Goal: Task Accomplishment & Management: Manage account settings

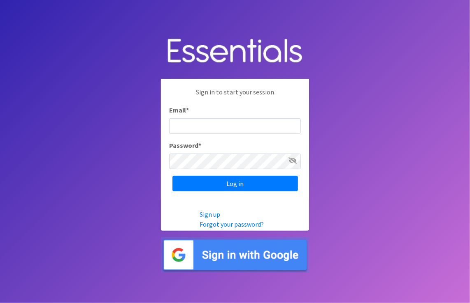
type input "[PERSON_NAME][EMAIL_ADDRESS][PERSON_NAME][DOMAIN_NAME]"
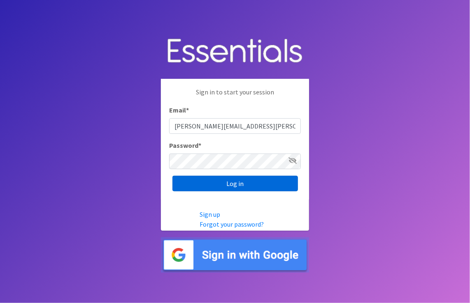
click at [216, 185] on input "Log in" at bounding box center [234, 184] width 125 height 16
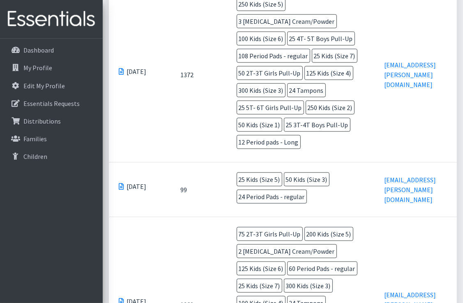
scroll to position [658, 0]
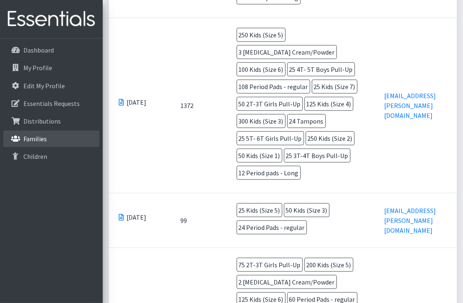
click at [45, 144] on link "Families" at bounding box center [51, 139] width 96 height 16
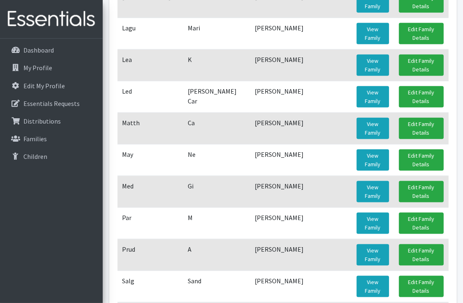
scroll to position [863, 0]
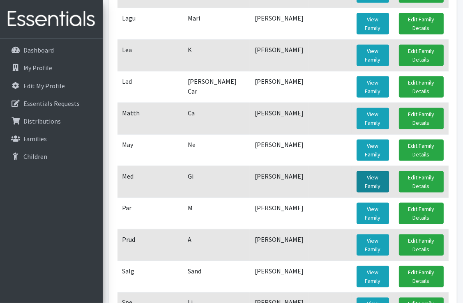
click at [366, 171] on link "View Family" at bounding box center [373, 181] width 32 height 21
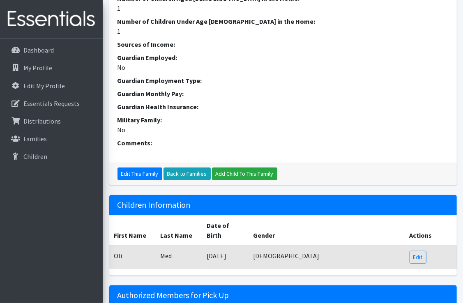
scroll to position [361, 0]
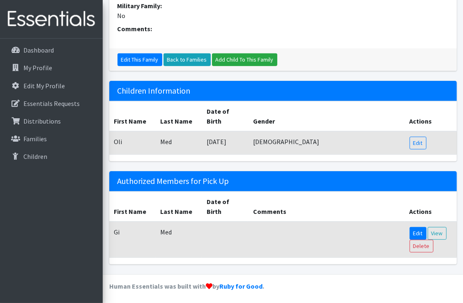
click at [416, 235] on link "Edit" at bounding box center [418, 233] width 17 height 13
click at [419, 143] on link "Edit" at bounding box center [418, 143] width 17 height 13
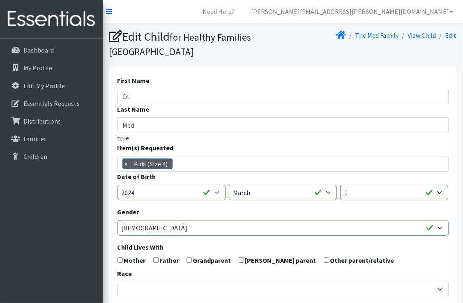
scroll to position [274, 0]
click at [128, 166] on span "×" at bounding box center [127, 164] width 8 height 10
click at [404, 167] on ul at bounding box center [286, 162] width 336 height 11
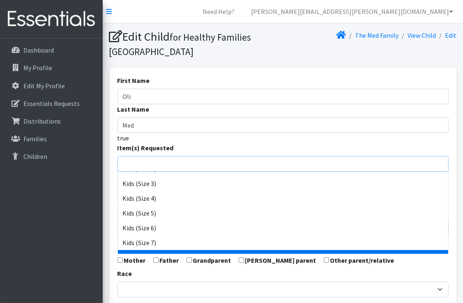
scroll to position [534, 0]
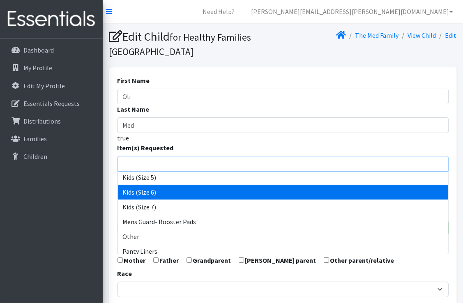
select select "12501"
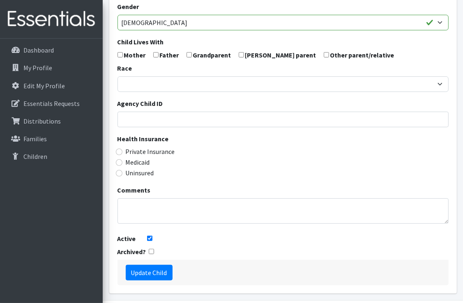
scroll to position [233, 0]
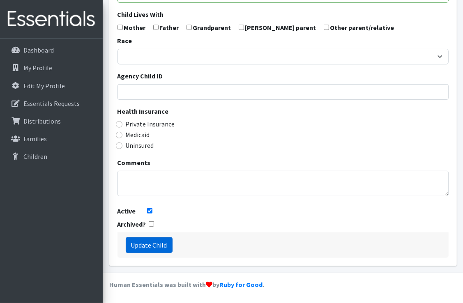
click at [150, 246] on input "Update Child" at bounding box center [149, 246] width 47 height 16
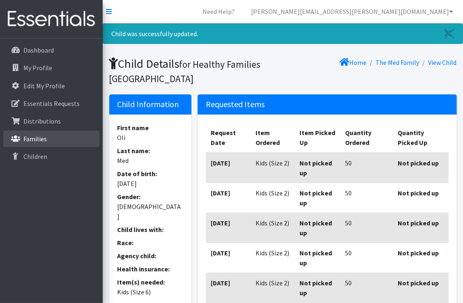
click at [35, 143] on link "Families" at bounding box center [51, 139] width 96 height 16
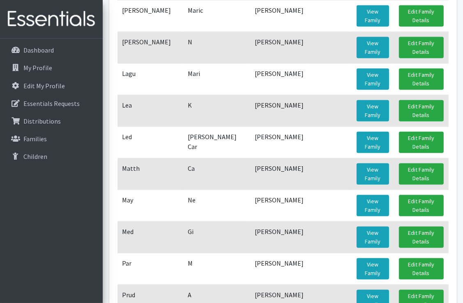
scroll to position [822, 0]
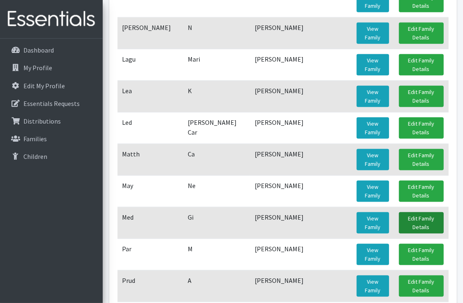
click at [416, 213] on link "Edit Family Details" at bounding box center [421, 223] width 45 height 21
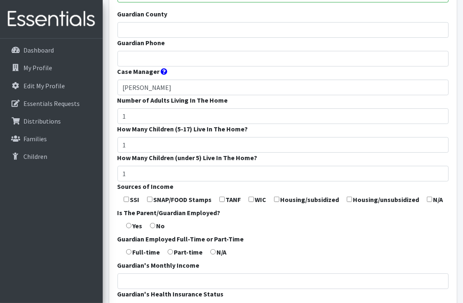
scroll to position [166, 0]
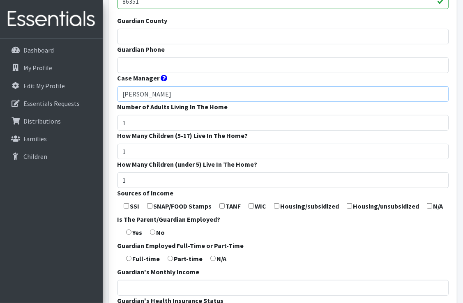
click at [186, 89] on input "[PERSON_NAME]" at bounding box center [283, 94] width 331 height 16
type input "M"
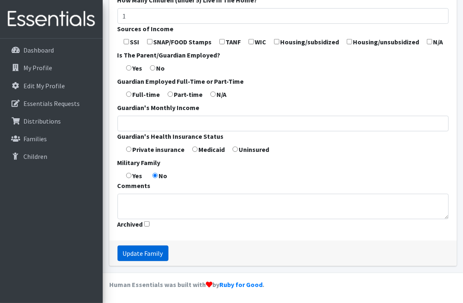
type input "[PERSON_NAME]"
click at [153, 255] on input "Update Family" at bounding box center [143, 254] width 51 height 16
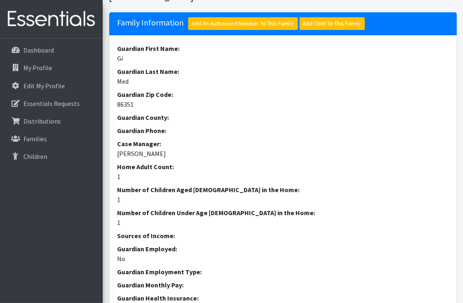
scroll to position [82, 0]
click at [29, 146] on link "Families" at bounding box center [51, 139] width 96 height 16
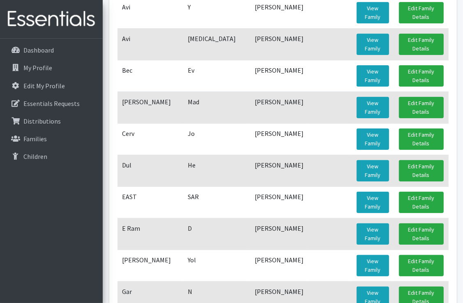
scroll to position [247, 0]
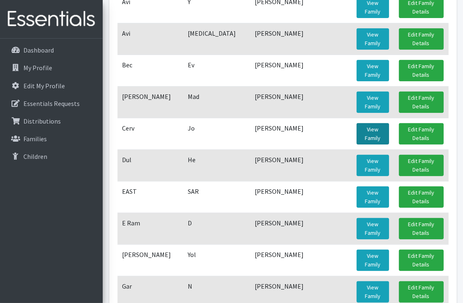
click at [375, 131] on link "View Family" at bounding box center [373, 133] width 32 height 21
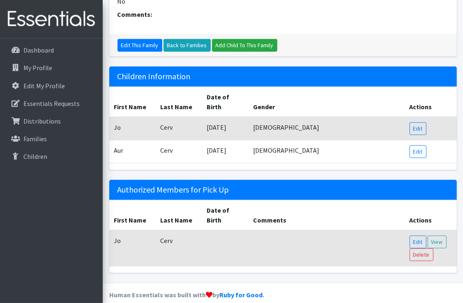
scroll to position [393, 0]
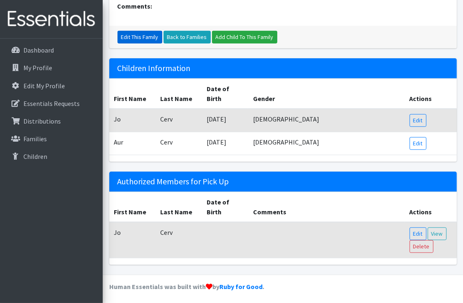
click at [146, 39] on link "Edit This Family" at bounding box center [140, 37] width 45 height 13
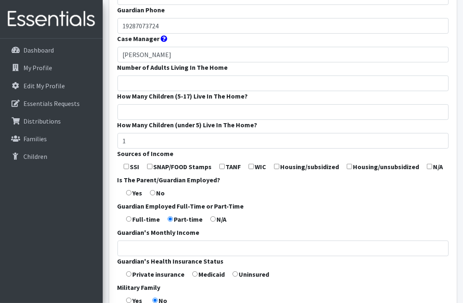
scroll to position [331, 0]
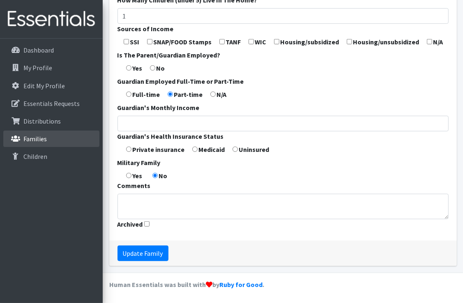
click at [35, 139] on p "Families" at bounding box center [34, 139] width 23 height 8
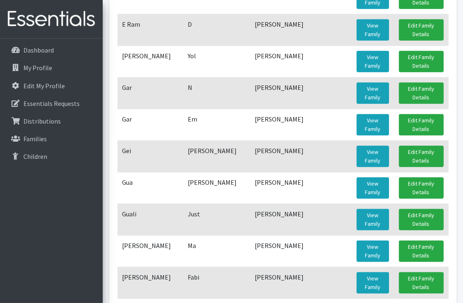
scroll to position [493, 0]
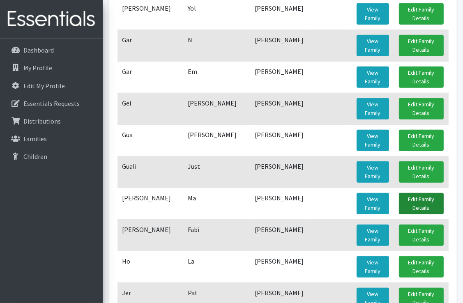
click at [421, 197] on link "Edit Family Details" at bounding box center [421, 203] width 45 height 21
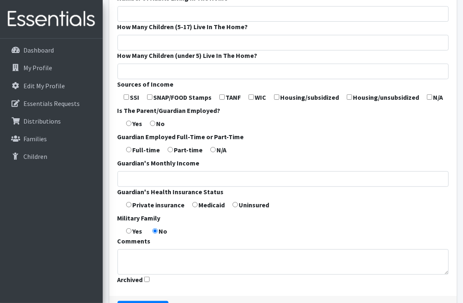
scroll to position [331, 0]
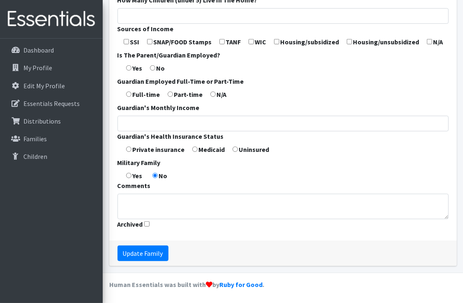
click at [147, 224] on input "Archived" at bounding box center [146, 224] width 5 height 5
checkbox input "true"
click at [143, 251] on input "Update Family" at bounding box center [143, 254] width 51 height 16
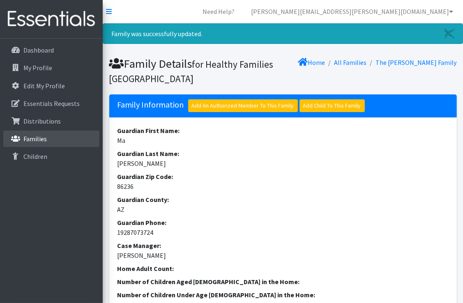
click at [38, 142] on p "Families" at bounding box center [34, 139] width 23 height 8
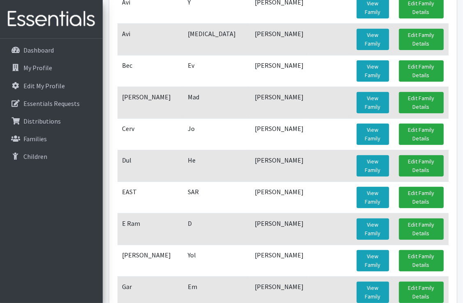
scroll to position [247, 0]
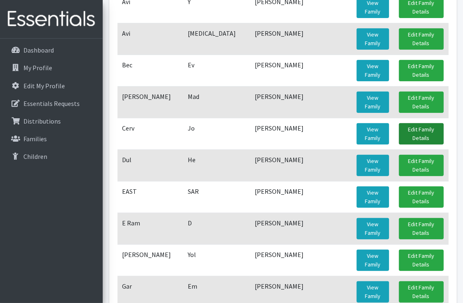
click at [421, 134] on link "Edit Family Details" at bounding box center [421, 133] width 45 height 21
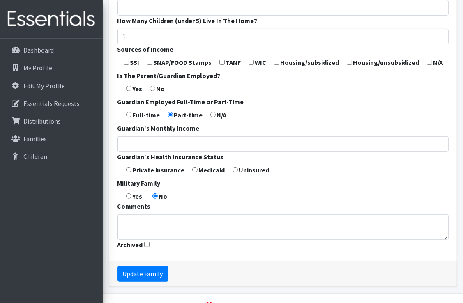
scroll to position [331, 0]
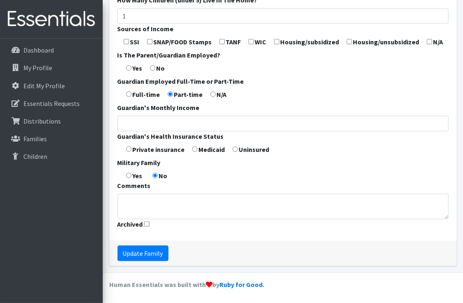
click at [146, 226] on input "Archived" at bounding box center [146, 224] width 5 height 5
checkbox input "true"
click at [139, 252] on input "Update Family" at bounding box center [143, 254] width 51 height 16
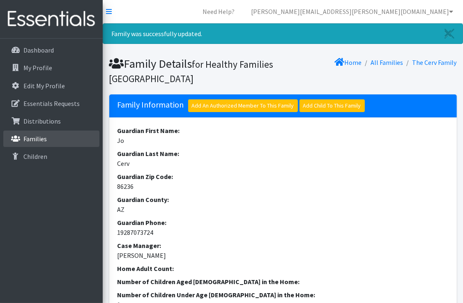
click at [51, 137] on link "Families" at bounding box center [51, 139] width 96 height 16
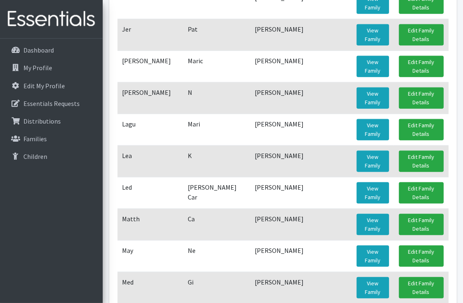
scroll to position [699, 0]
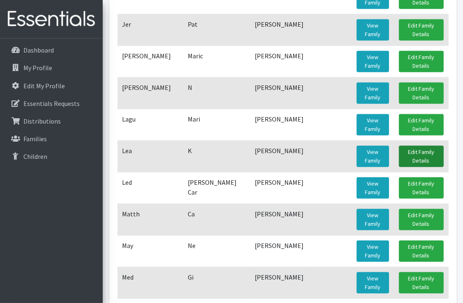
click at [412, 154] on link "Edit Family Details" at bounding box center [421, 156] width 45 height 21
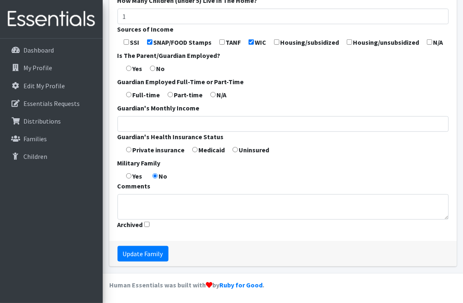
scroll to position [331, 0]
click at [146, 224] on input "Archived" at bounding box center [146, 224] width 5 height 5
checkbox input "true"
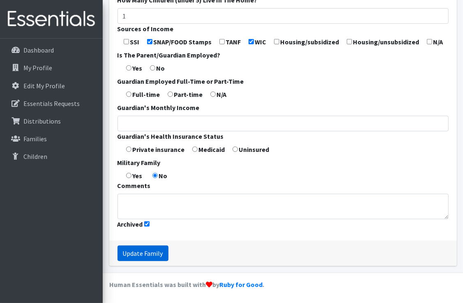
click at [144, 256] on input "Update Family" at bounding box center [143, 254] width 51 height 16
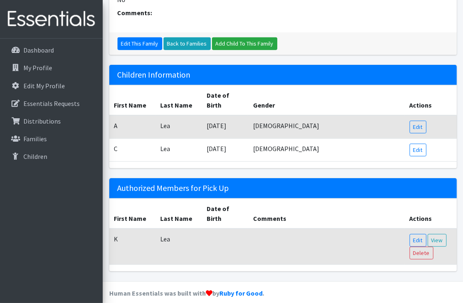
scroll to position [430, 0]
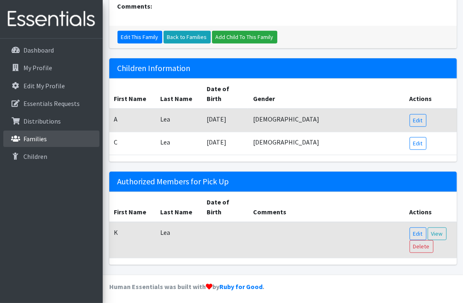
click at [42, 142] on p "Families" at bounding box center [34, 139] width 23 height 8
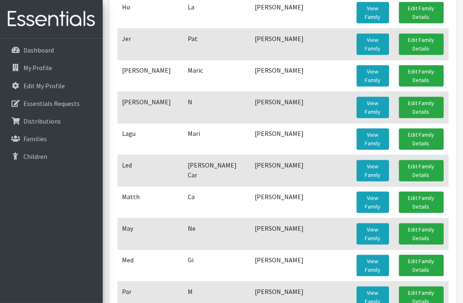
scroll to position [699, 0]
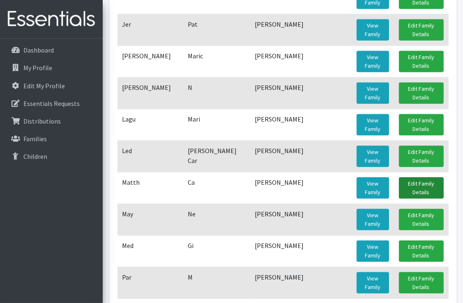
click at [407, 183] on link "Edit Family Details" at bounding box center [421, 188] width 45 height 21
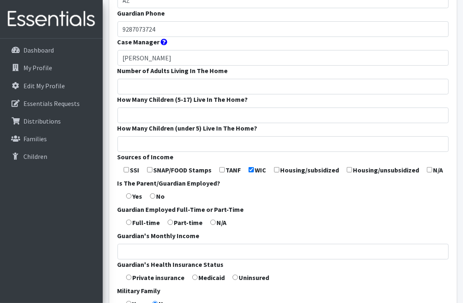
scroll to position [125, 0]
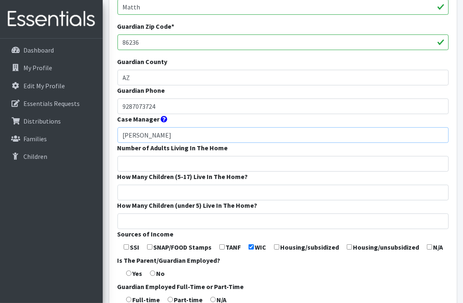
click at [207, 133] on input "[PERSON_NAME]" at bounding box center [283, 135] width 331 height 16
type input "M"
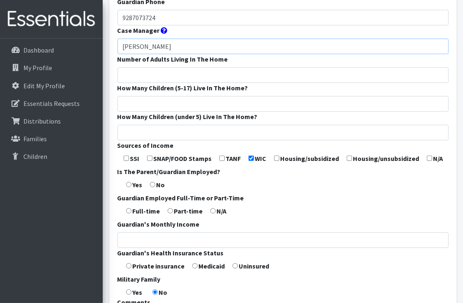
scroll to position [331, 0]
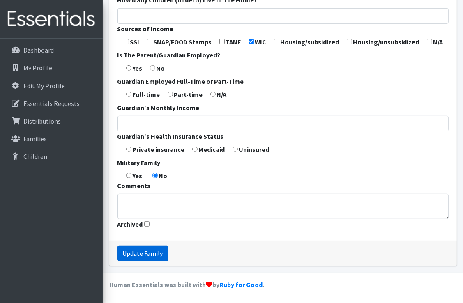
type input "[PERSON_NAME]"
click at [160, 255] on input "Update Family" at bounding box center [143, 254] width 51 height 16
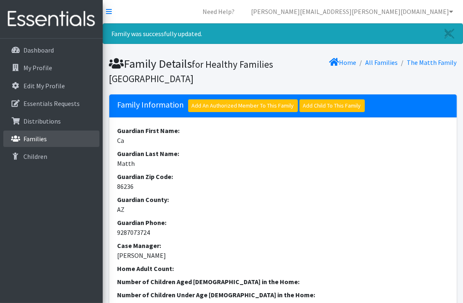
click at [33, 139] on p "Families" at bounding box center [34, 139] width 23 height 8
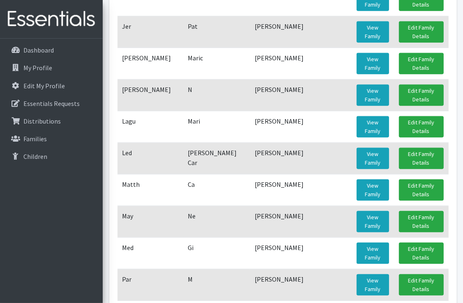
scroll to position [699, 0]
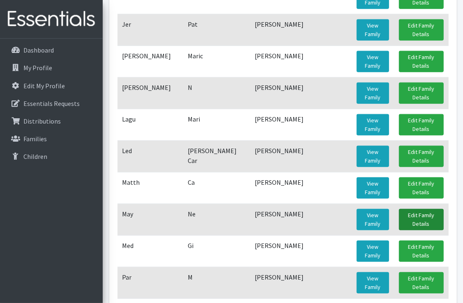
click at [401, 217] on link "Edit Family Details" at bounding box center [421, 219] width 45 height 21
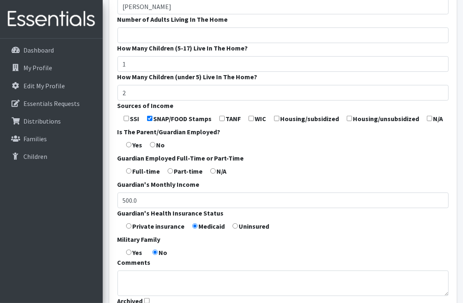
scroll to position [331, 0]
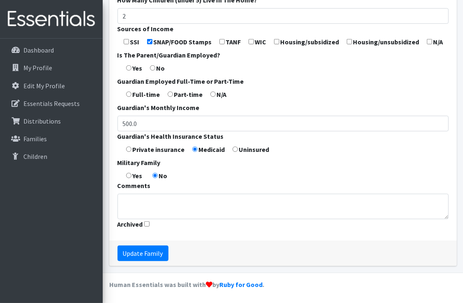
click at [147, 225] on input "Archived" at bounding box center [146, 224] width 5 height 5
checkbox input "true"
click at [146, 250] on input "Update Family" at bounding box center [143, 254] width 51 height 16
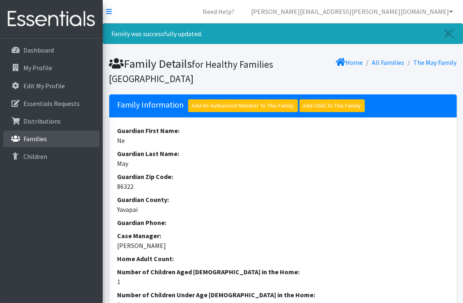
click at [33, 141] on p "Families" at bounding box center [34, 139] width 23 height 8
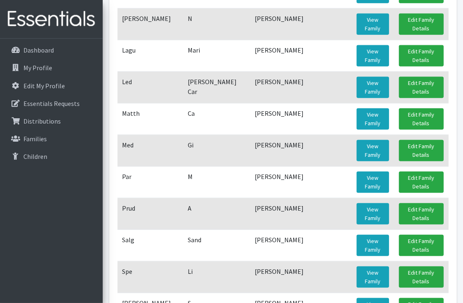
scroll to position [781, 0]
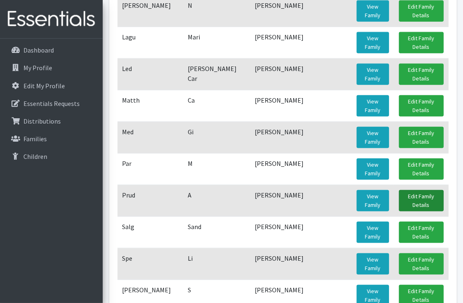
click at [419, 197] on link "Edit Family Details" at bounding box center [421, 200] width 45 height 21
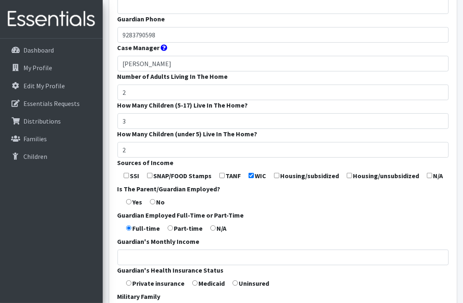
scroll to position [123, 0]
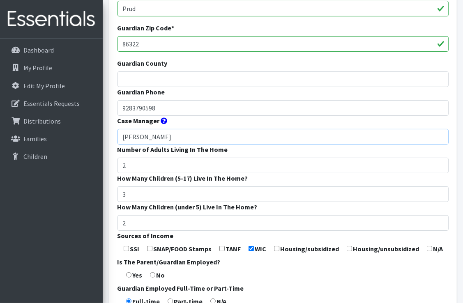
click at [176, 139] on input "Michele Campbell" at bounding box center [283, 137] width 331 height 16
type input "M"
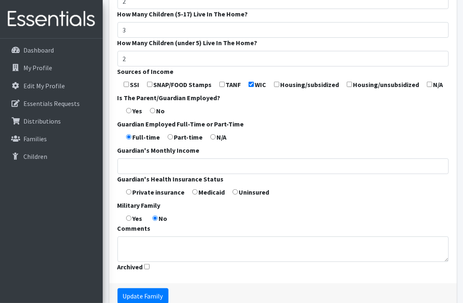
scroll to position [331, 0]
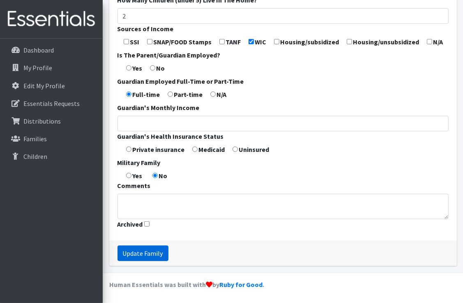
type input "Laura Dimmick"
click at [141, 254] on input "Update Family" at bounding box center [143, 254] width 51 height 16
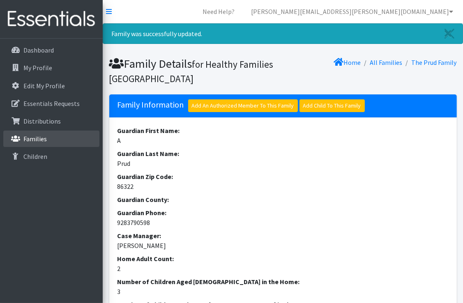
click at [35, 143] on link "Families" at bounding box center [51, 139] width 96 height 16
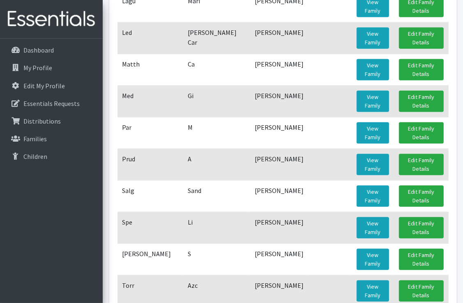
scroll to position [822, 0]
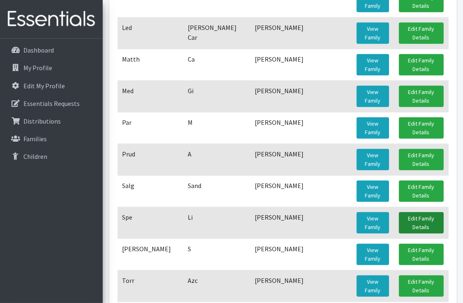
click at [421, 220] on link "Edit Family Details" at bounding box center [421, 223] width 45 height 21
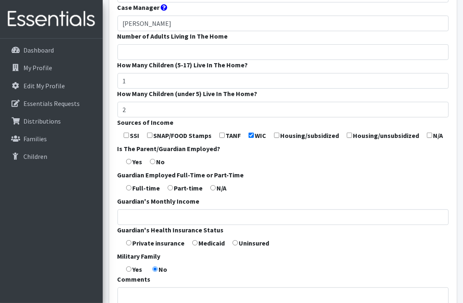
scroll to position [331, 0]
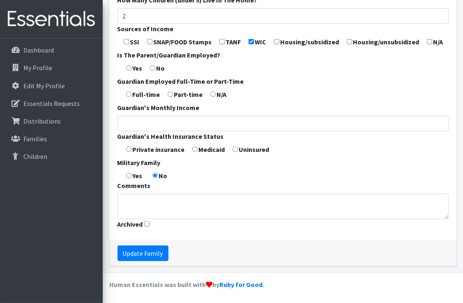
click at [146, 224] on input "Archived" at bounding box center [146, 224] width 5 height 5
checkbox input "true"
click at [145, 254] on input "Update Family" at bounding box center [143, 254] width 51 height 16
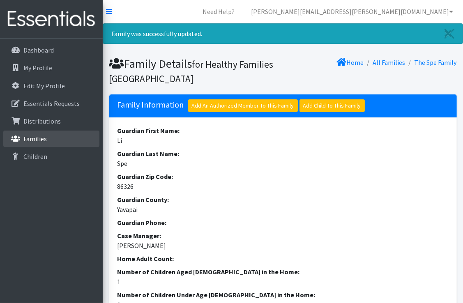
click at [41, 143] on p "Families" at bounding box center [34, 139] width 23 height 8
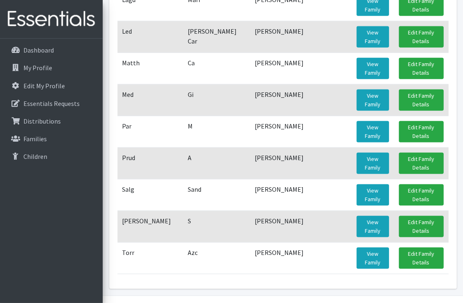
scroll to position [822, 0]
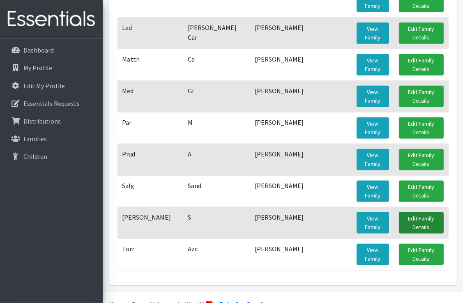
click at [414, 221] on link "Edit Family Details" at bounding box center [421, 223] width 45 height 21
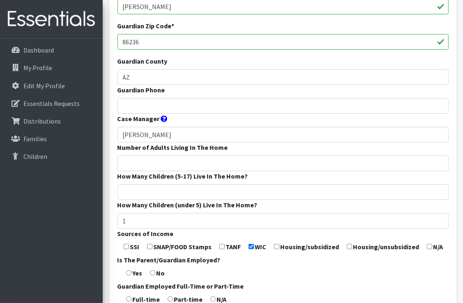
scroll to position [206, 0]
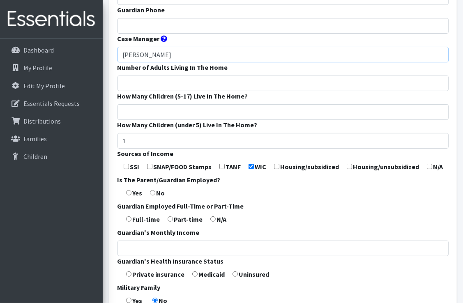
click at [178, 56] on input "Michele Campbell" at bounding box center [283, 55] width 331 height 16
type input "M"
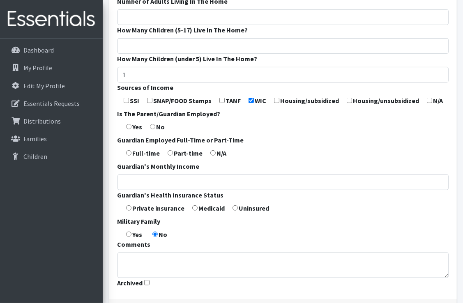
scroll to position [331, 0]
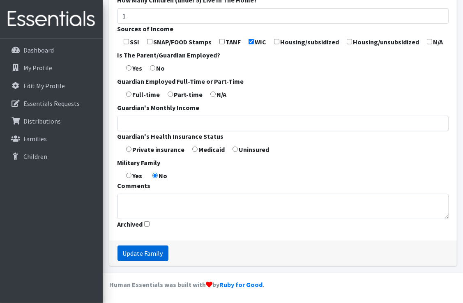
type input "Laura Dimmick"
click at [151, 248] on input "Update Family" at bounding box center [143, 254] width 51 height 16
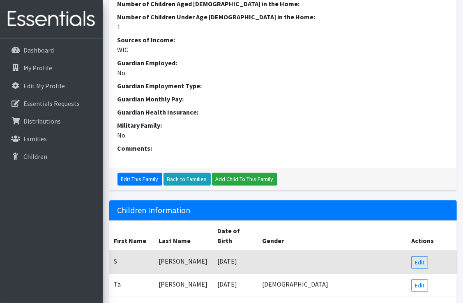
scroll to position [329, 0]
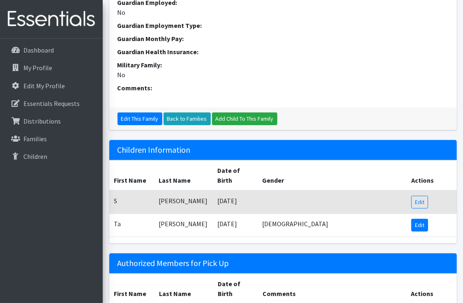
click at [415, 224] on link "Edit" at bounding box center [420, 225] width 17 height 13
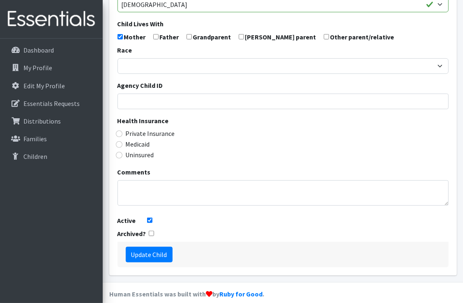
scroll to position [233, 0]
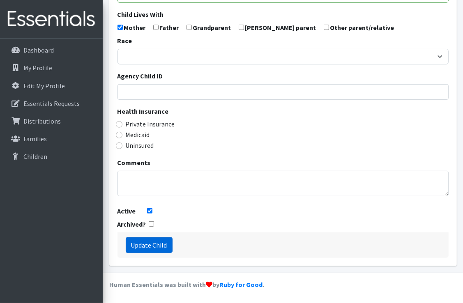
click at [153, 248] on input "Update Child" at bounding box center [149, 246] width 47 height 16
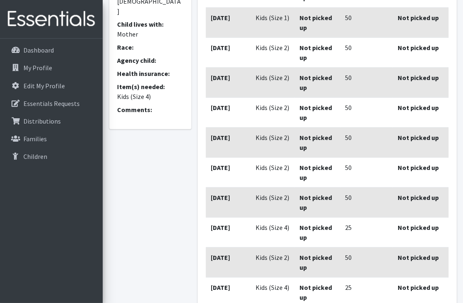
scroll to position [288, 0]
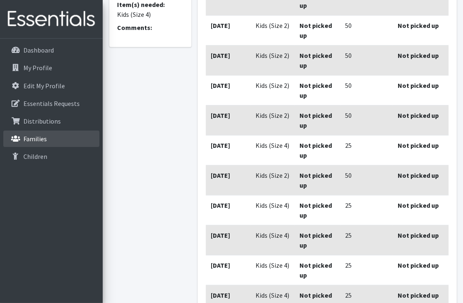
click at [26, 138] on p "Families" at bounding box center [34, 139] width 23 height 8
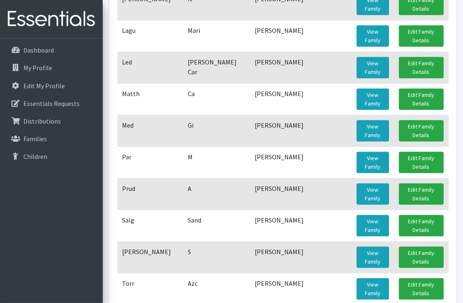
scroll to position [834, 0]
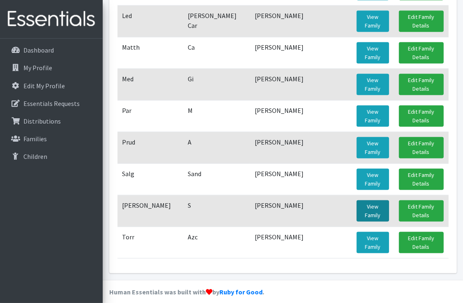
click at [373, 206] on link "View Family" at bounding box center [373, 211] width 32 height 21
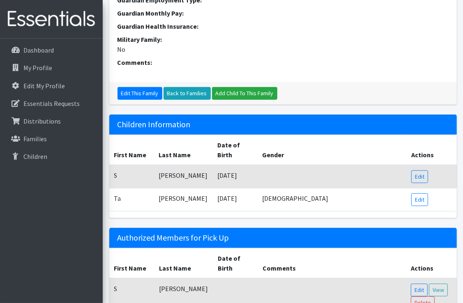
scroll to position [370, 0]
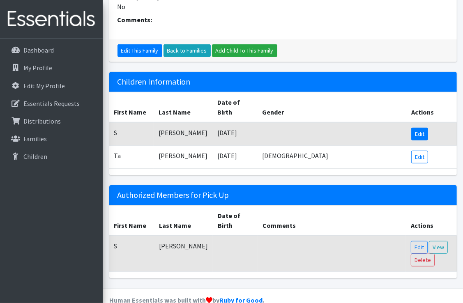
click at [423, 137] on link "Edit" at bounding box center [420, 134] width 17 height 13
click at [419, 158] on link "Edit" at bounding box center [420, 157] width 17 height 13
click at [419, 135] on link "Edit" at bounding box center [420, 134] width 17 height 13
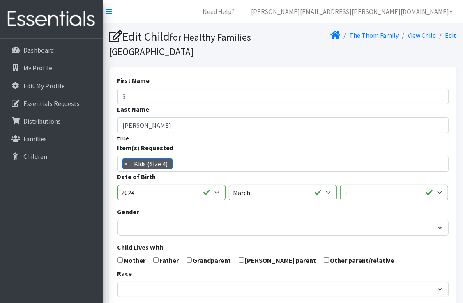
scroll to position [274, 0]
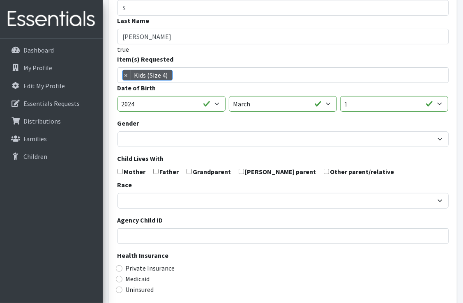
scroll to position [28, 0]
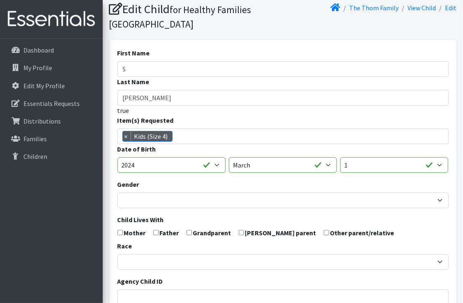
click at [185, 139] on span "× Kids (Size 4)" at bounding box center [283, 137] width 331 height 16
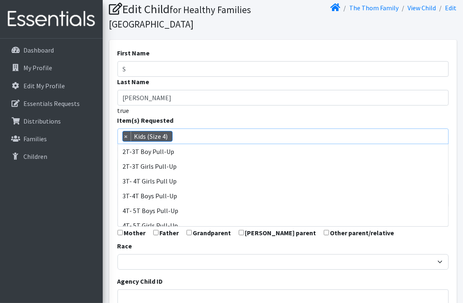
scroll to position [488, 0]
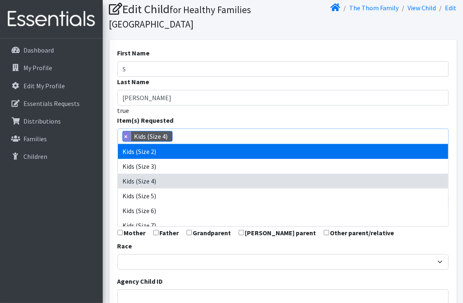
click at [125, 137] on span "×" at bounding box center [127, 137] width 8 height 10
select select
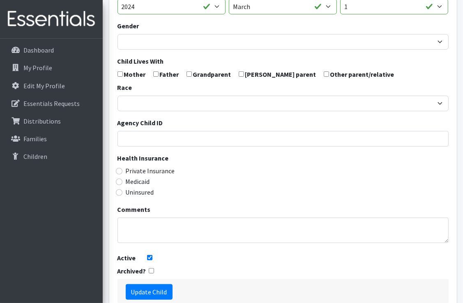
scroll to position [233, 0]
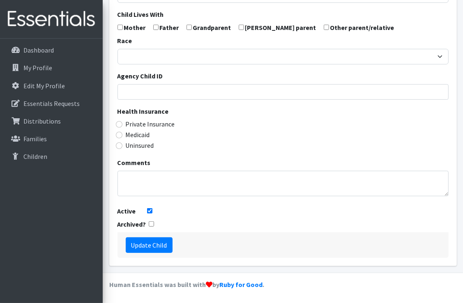
click at [151, 225] on input "checkbox" at bounding box center [151, 224] width 5 height 5
checkbox input "true"
click at [153, 208] on form "First Name S Last Name Thom true Item(s) Requested 2T-3T Boy Pull-Up 2T-3T Girl…" at bounding box center [283, 51] width 331 height 416
click at [150, 210] on input "Active" at bounding box center [149, 210] width 5 height 5
checkbox input "false"
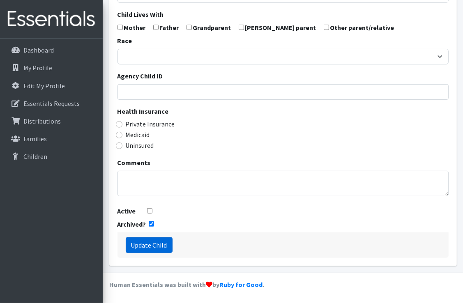
click at [150, 244] on input "Update Child" at bounding box center [149, 246] width 47 height 16
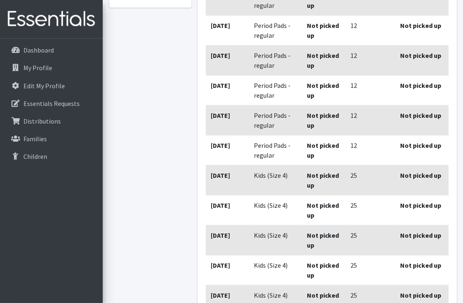
scroll to position [123, 0]
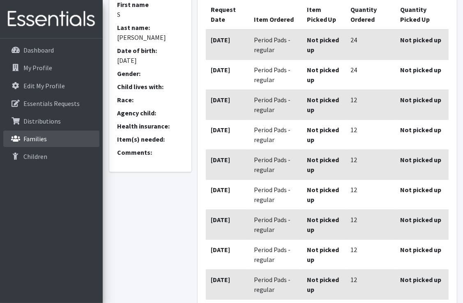
click at [33, 140] on p "Families" at bounding box center [34, 139] width 23 height 8
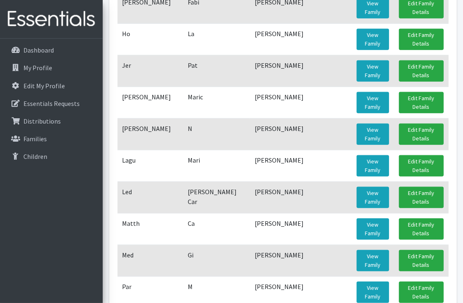
scroll to position [834, 0]
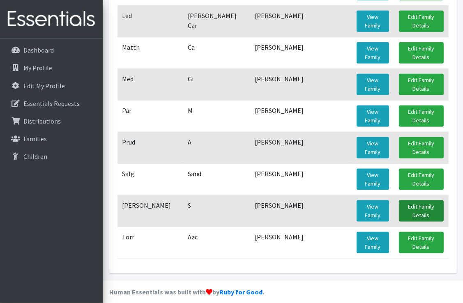
click at [424, 210] on link "Edit Family Details" at bounding box center [421, 211] width 45 height 21
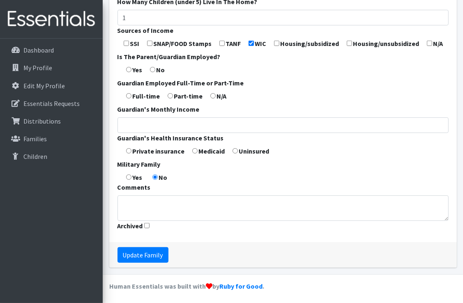
scroll to position [331, 0]
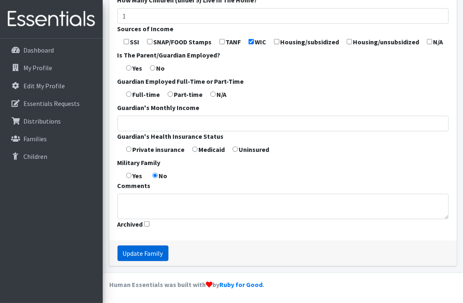
click at [156, 254] on input "Update Family" at bounding box center [143, 254] width 51 height 16
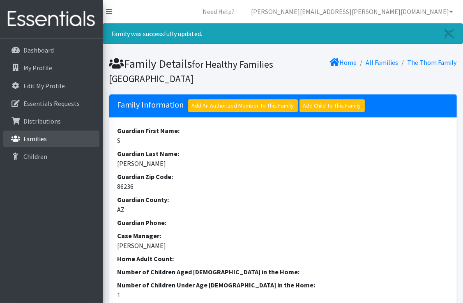
click at [24, 139] on p "Families" at bounding box center [34, 139] width 23 height 8
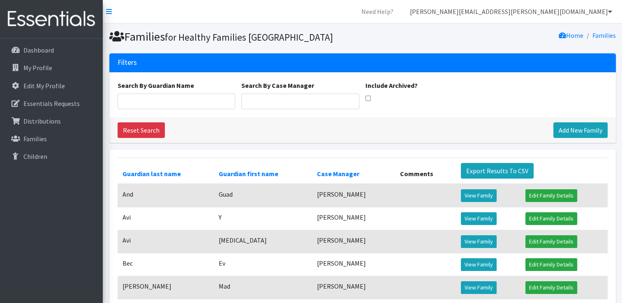
click at [463, 12] on link "[PERSON_NAME][EMAIL_ADDRESS][PERSON_NAME][DOMAIN_NAME]" at bounding box center [510, 11] width 215 height 16
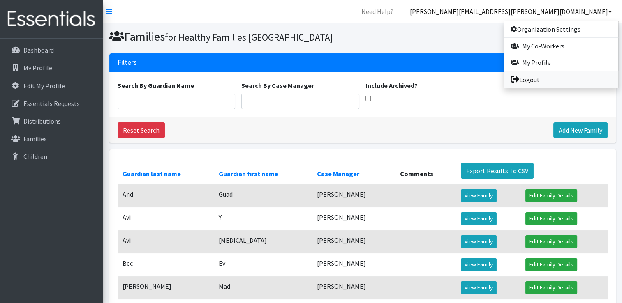
click at [463, 83] on link "Logout" at bounding box center [561, 80] width 114 height 16
